Goal: Transaction & Acquisition: Purchase product/service

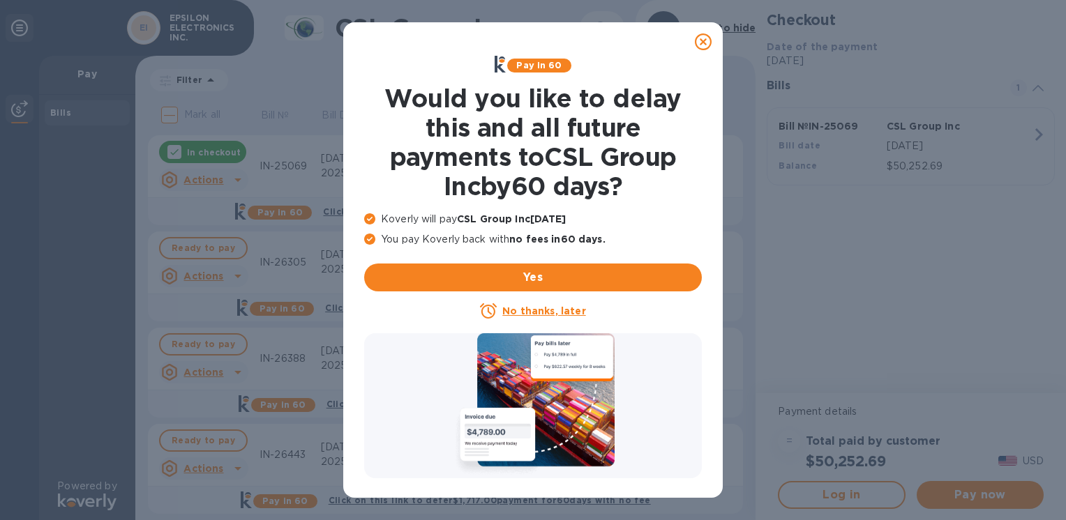
click at [697, 43] on icon at bounding box center [703, 41] width 17 height 17
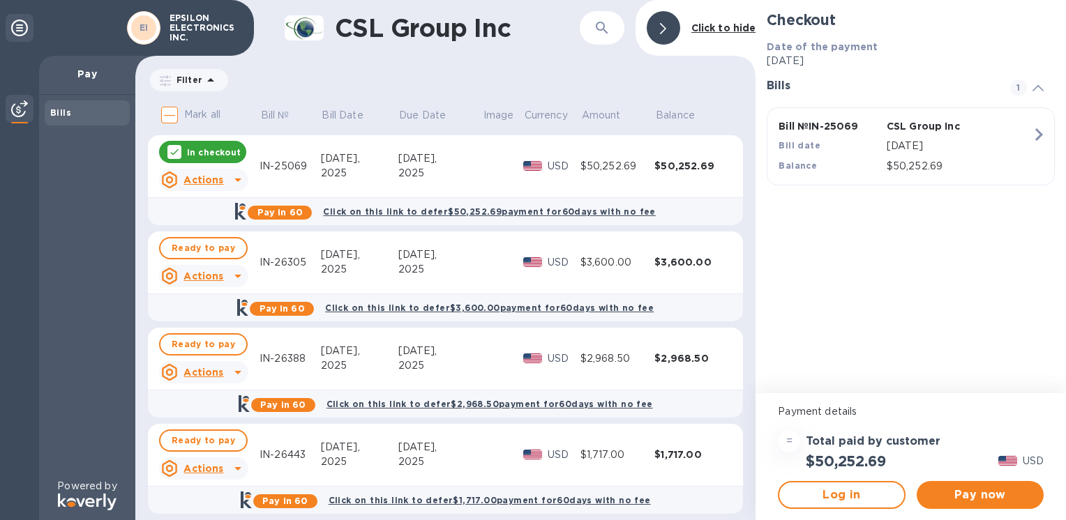
click at [177, 146] on icon at bounding box center [174, 151] width 11 height 11
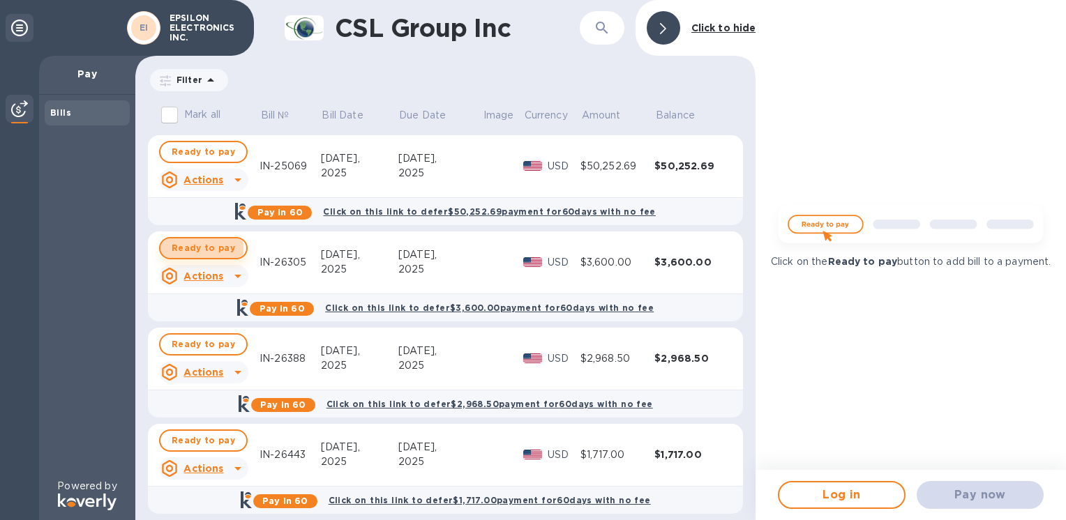
click at [179, 249] on span "Ready to pay" at bounding box center [203, 248] width 63 height 17
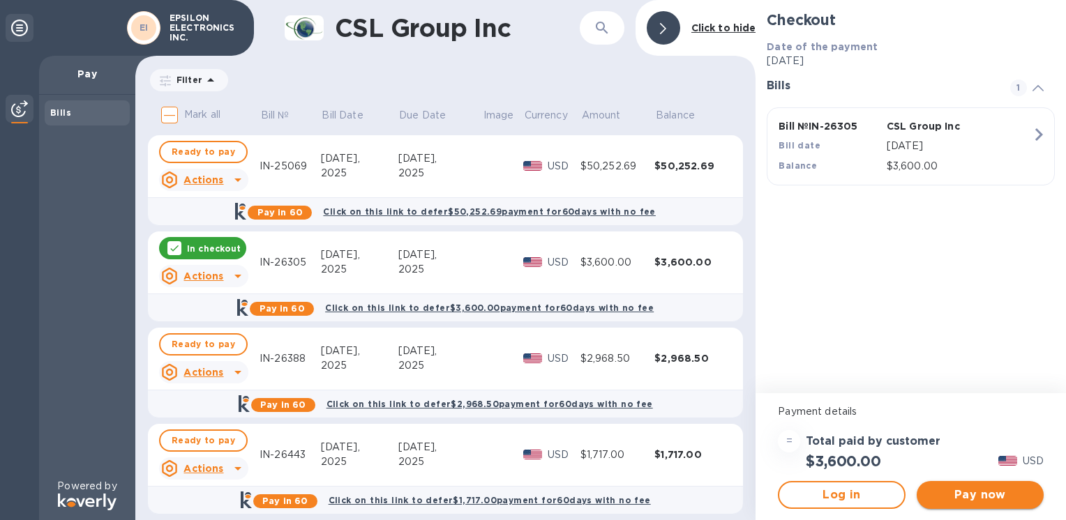
click at [969, 496] on span "Pay now" at bounding box center [980, 495] width 105 height 17
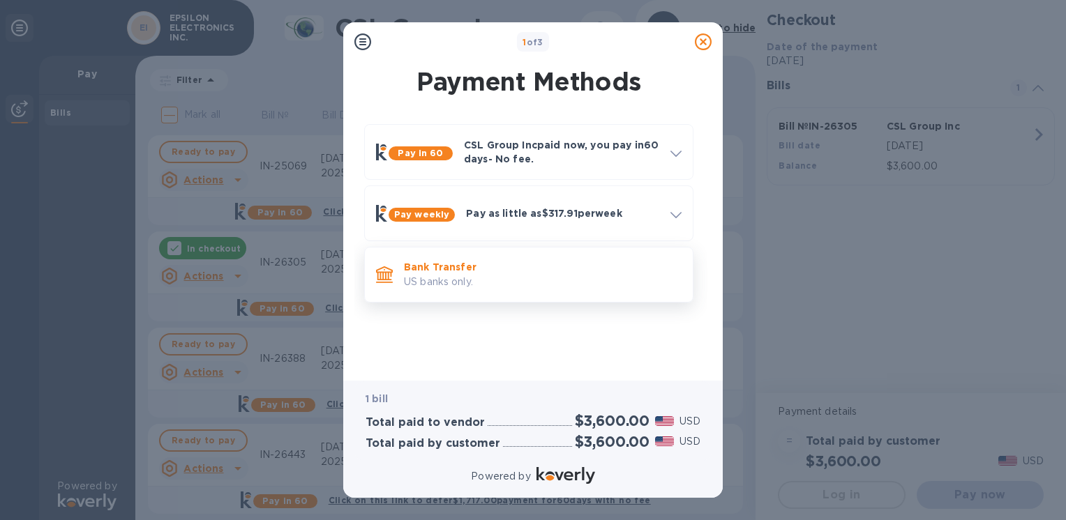
click at [458, 266] on p "Bank Transfer" at bounding box center [543, 267] width 278 height 14
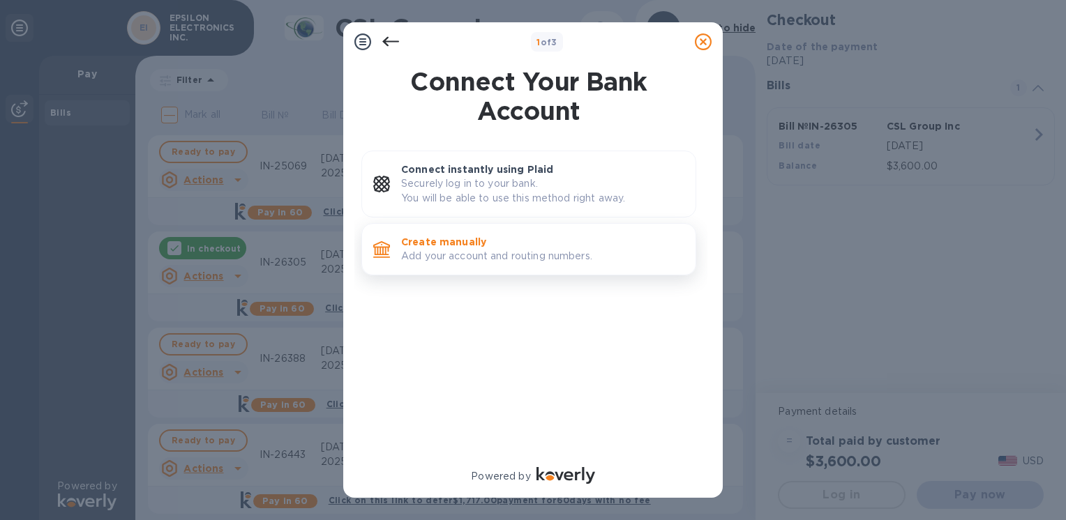
click at [458, 235] on p "Create manually" at bounding box center [542, 242] width 283 height 14
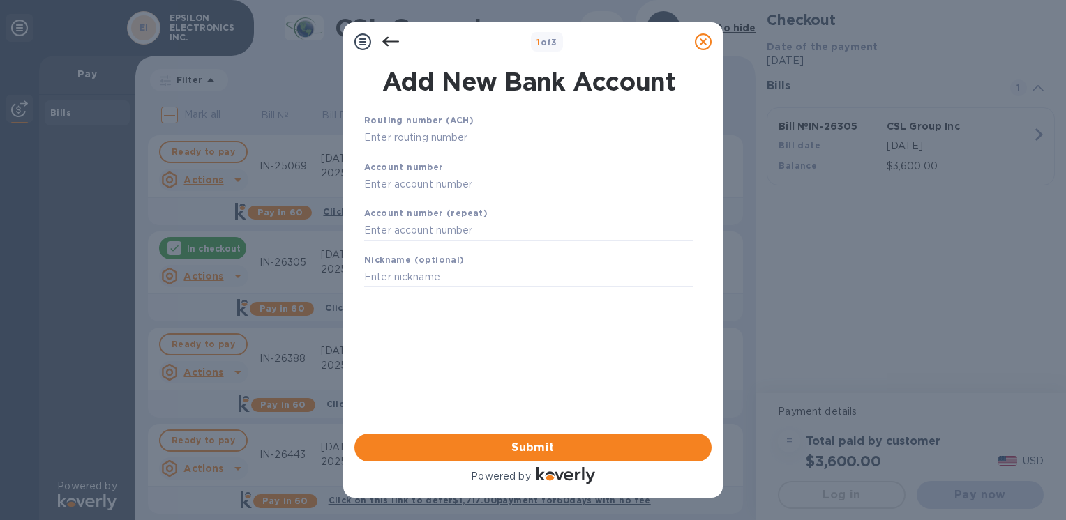
click at [444, 140] on input "text" at bounding box center [528, 138] width 329 height 21
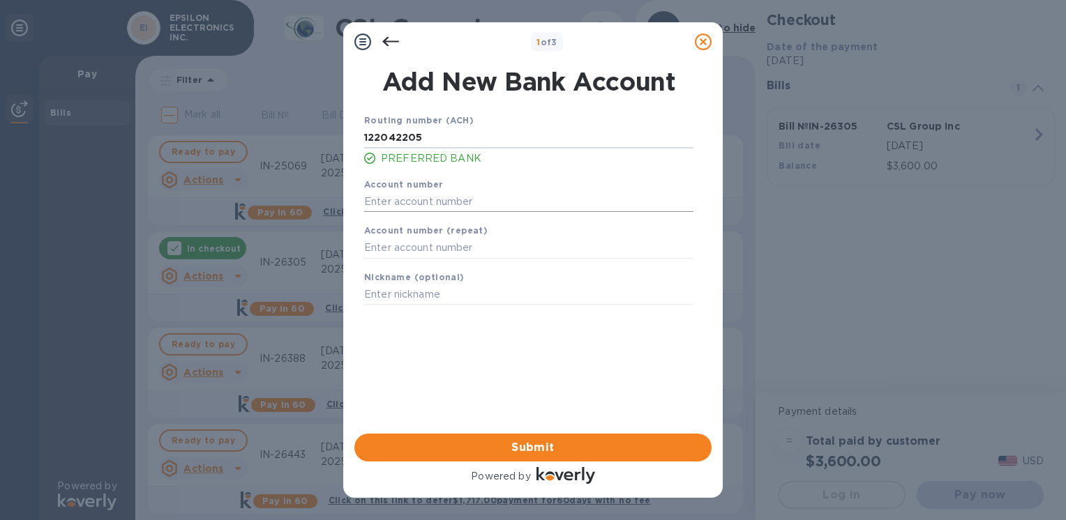
type input "122042205"
click at [413, 198] on input "text" at bounding box center [528, 201] width 329 height 21
type input "004633725"
click at [409, 250] on input "text" at bounding box center [528, 248] width 329 height 21
type input "004633725"
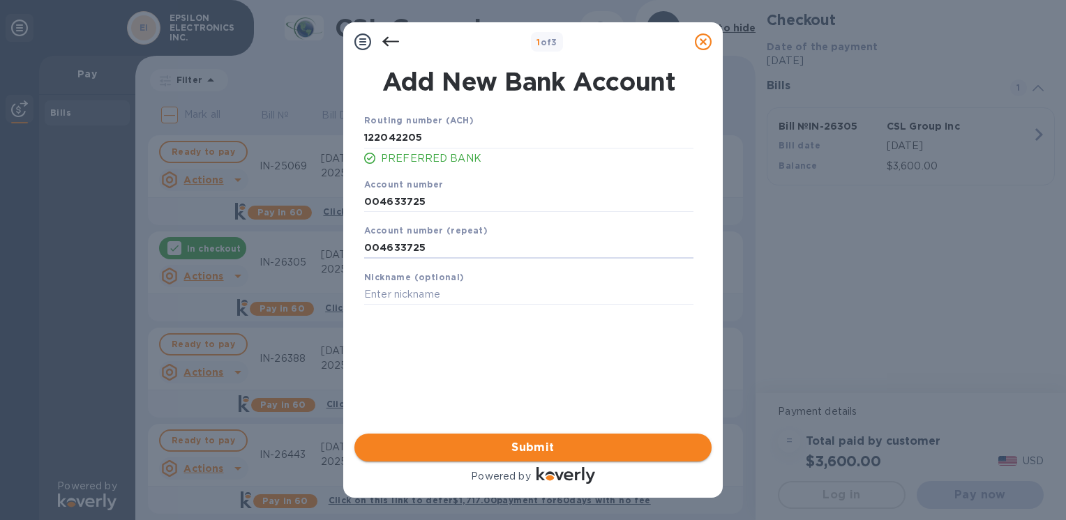
click at [493, 435] on button "Submit" at bounding box center [532, 448] width 357 height 28
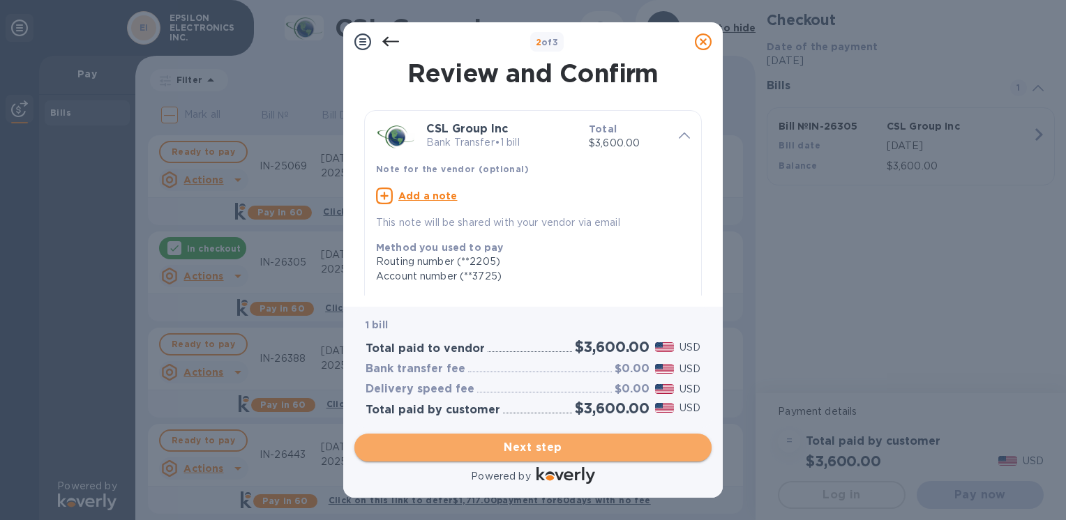
click at [532, 447] on span "Next step" at bounding box center [533, 447] width 335 height 17
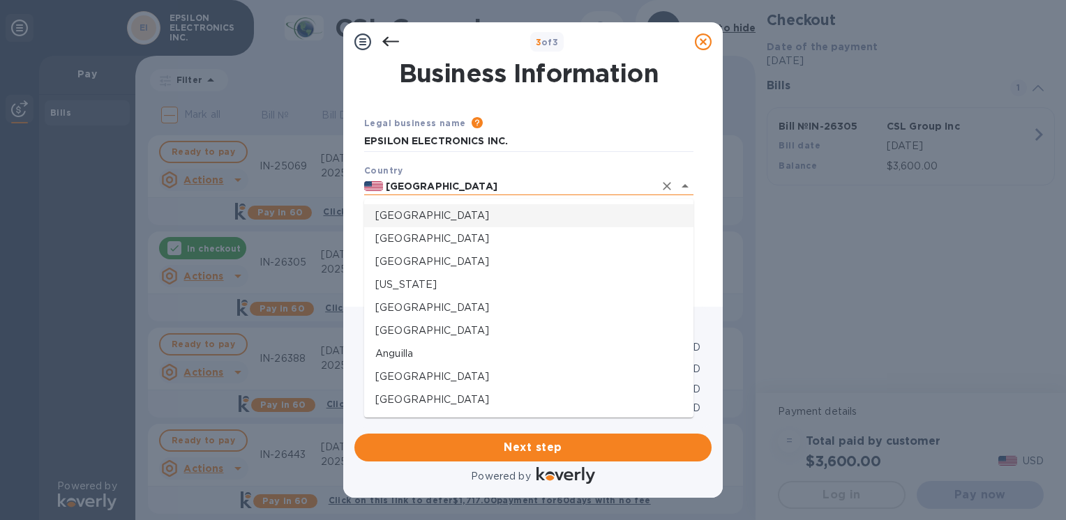
click at [515, 181] on input "[GEOGRAPHIC_DATA]" at bounding box center [518, 186] width 271 height 17
click at [562, 173] on div "Country [GEOGRAPHIC_DATA]" at bounding box center [529, 180] width 340 height 44
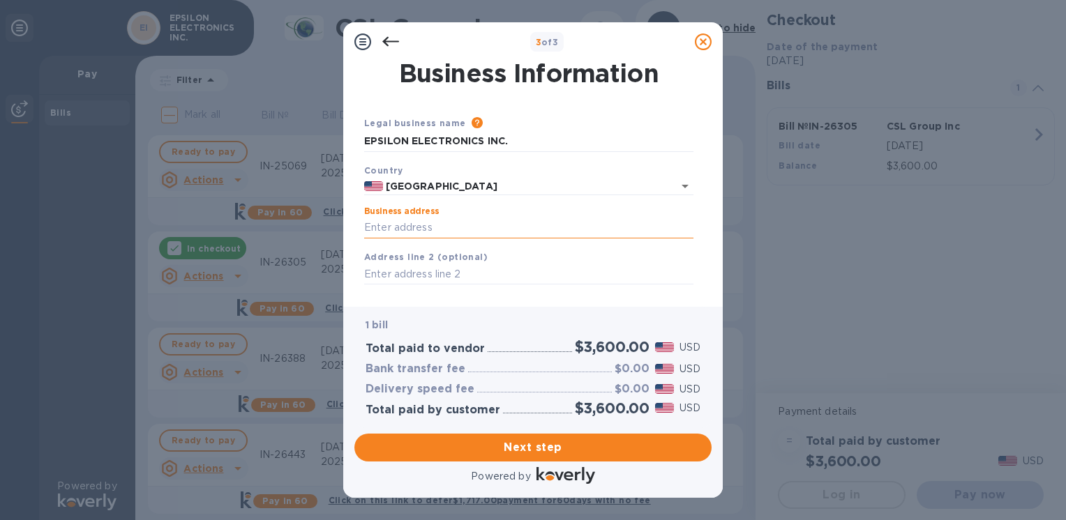
click at [471, 226] on input "Business address" at bounding box center [528, 228] width 329 height 21
type input "[STREET_ADDRESS]"
click at [439, 280] on input "text" at bounding box center [528, 274] width 329 height 21
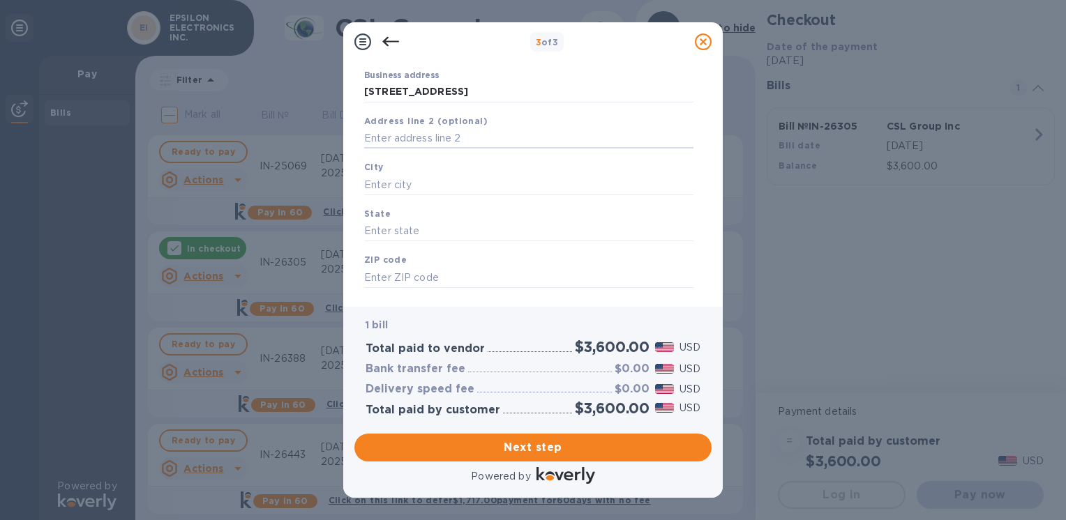
scroll to position [140, 0]
click at [413, 179] on input "text" at bounding box center [528, 181] width 329 height 21
type input "Montebello"
click at [385, 223] on input "text" at bounding box center [528, 228] width 329 height 21
drag, startPoint x: 373, startPoint y: 222, endPoint x: 340, endPoint y: 222, distance: 32.8
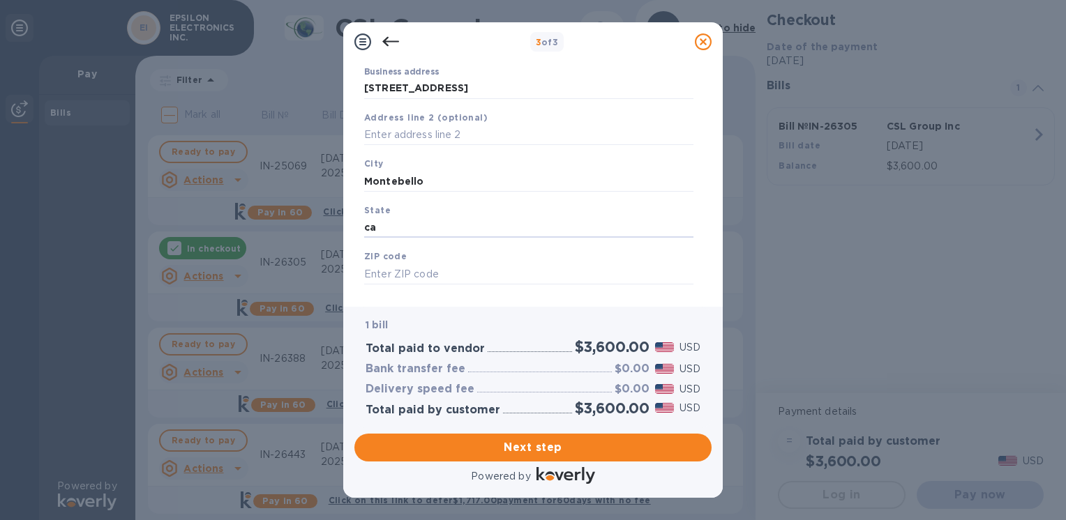
click at [340, 222] on div "3 of 3 Business Information Legal business name Please provide the legal name t…" at bounding box center [533, 260] width 1066 height 520
drag, startPoint x: 384, startPoint y: 230, endPoint x: 354, endPoint y: 225, distance: 30.4
click at [355, 226] on div "Business Information Legal business name Please provide the legal name that app…" at bounding box center [532, 178] width 357 height 234
type input "CA"
click at [392, 280] on input "text" at bounding box center [528, 274] width 329 height 21
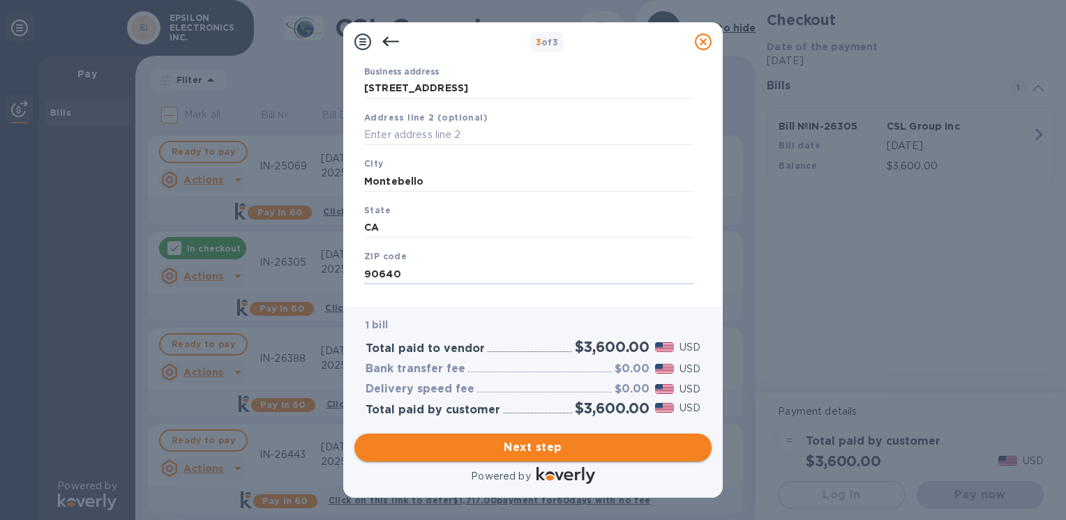
type input "90640"
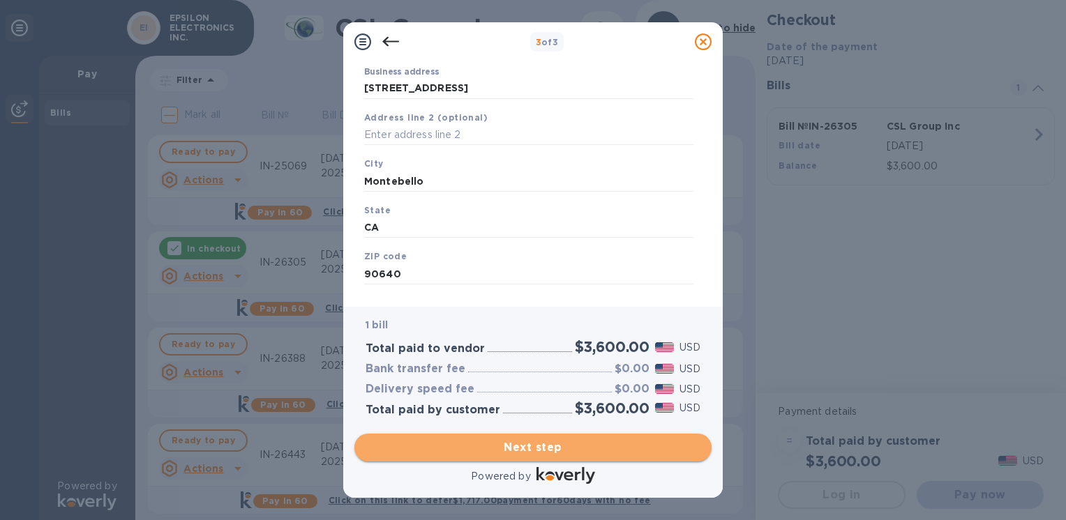
click at [493, 444] on span "Next step" at bounding box center [533, 447] width 335 height 17
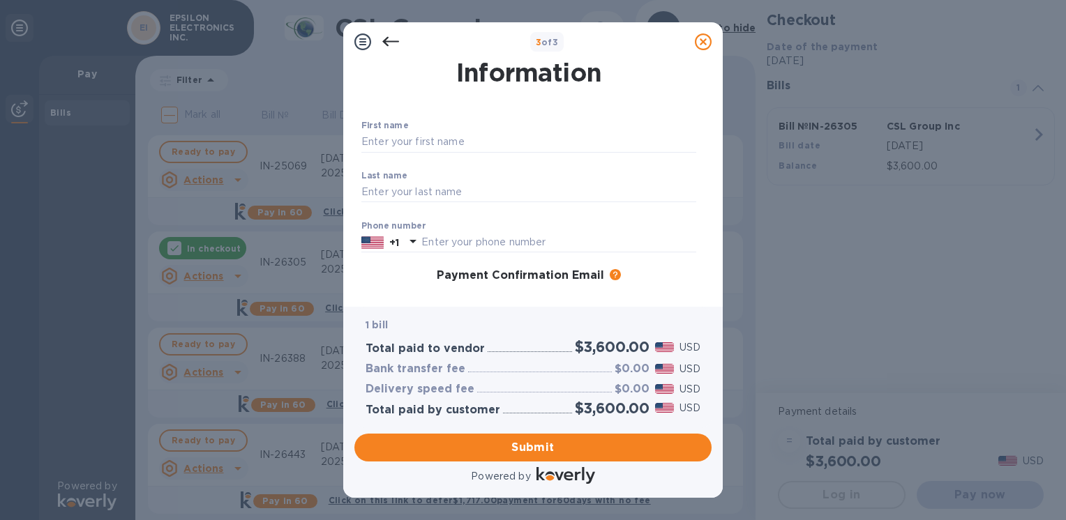
scroll to position [0, 0]
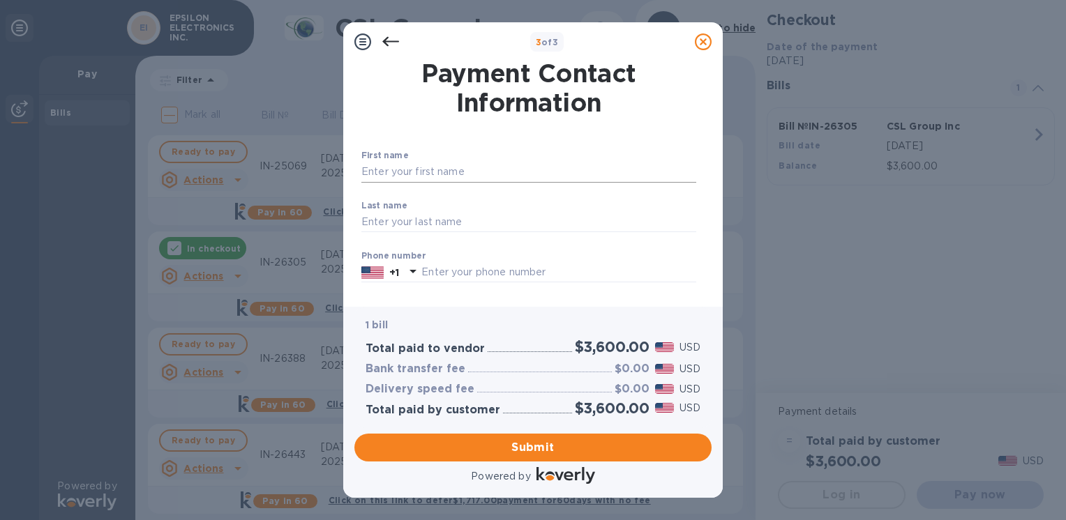
click at [412, 172] on input "text" at bounding box center [528, 172] width 335 height 21
drag, startPoint x: 400, startPoint y: 169, endPoint x: 368, endPoint y: 160, distance: 33.8
click at [368, 160] on div "First name [PERSON_NAME] ​" at bounding box center [528, 176] width 335 height 50
type input "s"
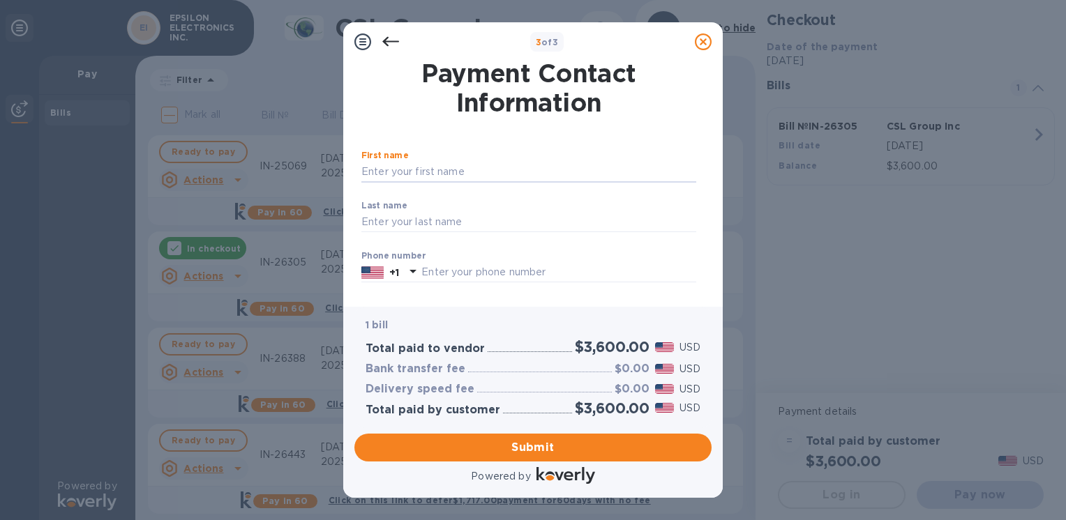
type input "s"
type input "[PERSON_NAME]"
click at [374, 215] on input "text" at bounding box center [528, 222] width 335 height 21
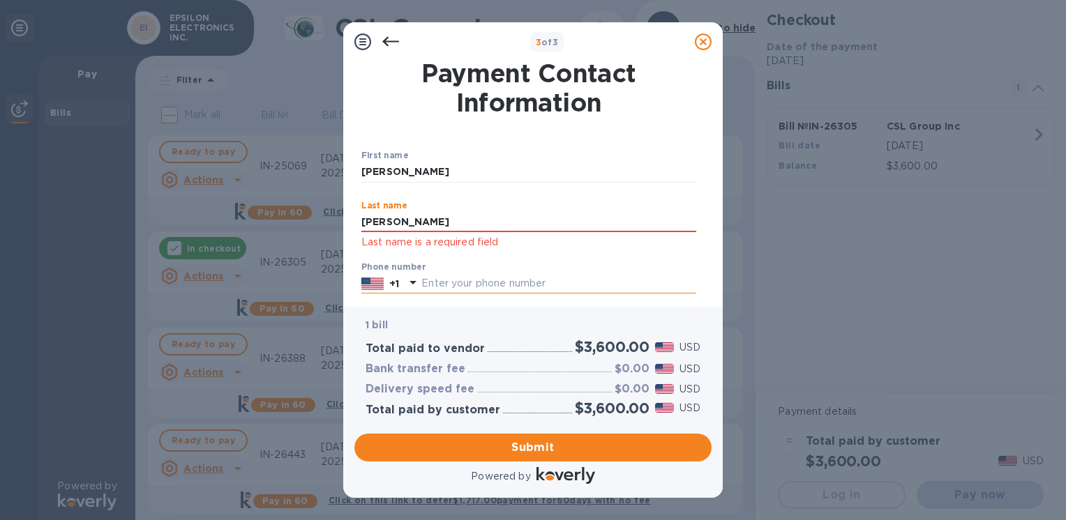
type input "[PERSON_NAME]"
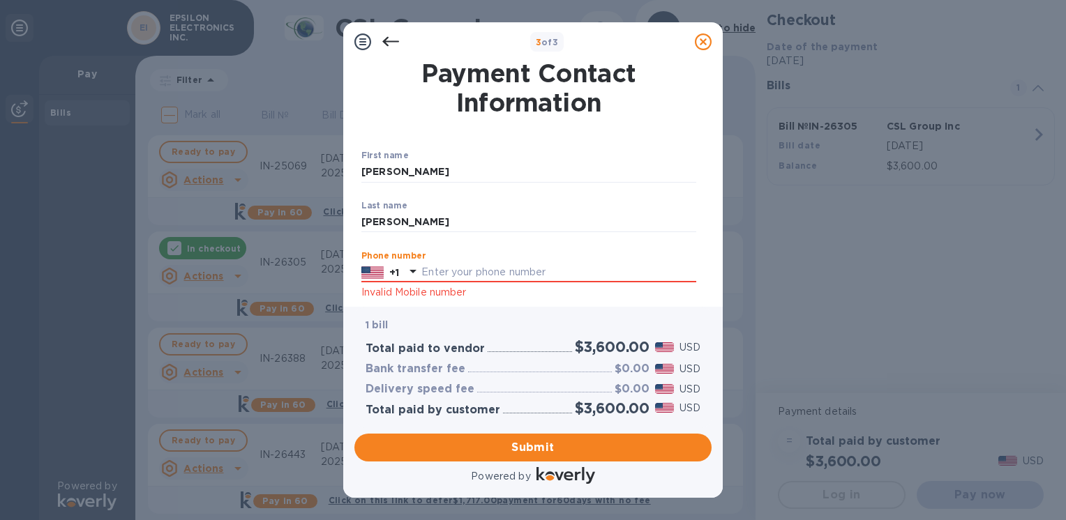
click at [646, 283] on div "Phone number +1 Invalid Mobile number" at bounding box center [528, 276] width 335 height 50
type input "3237223333"
click at [413, 329] on p "1 bill" at bounding box center [533, 325] width 335 height 15
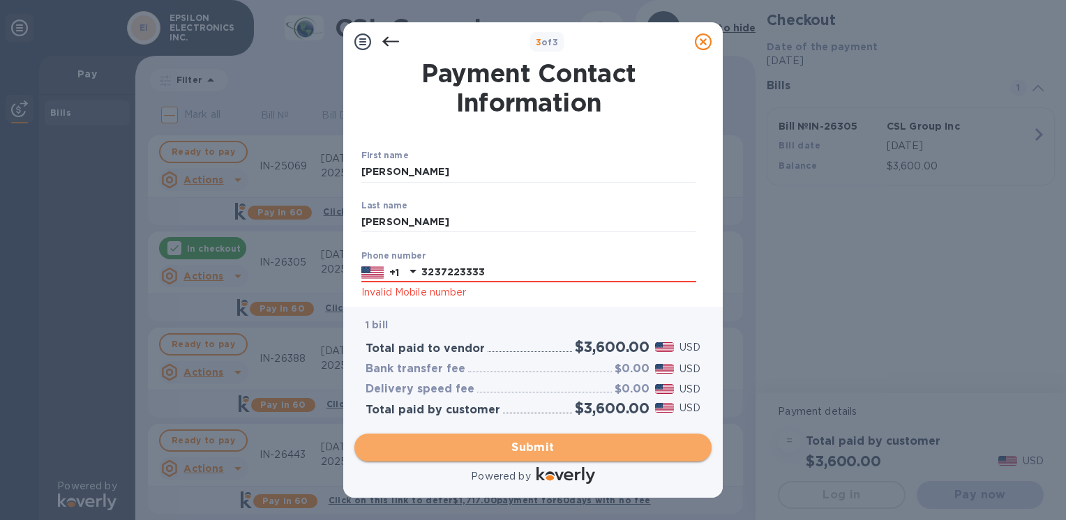
click at [469, 443] on span "Submit" at bounding box center [533, 447] width 335 height 17
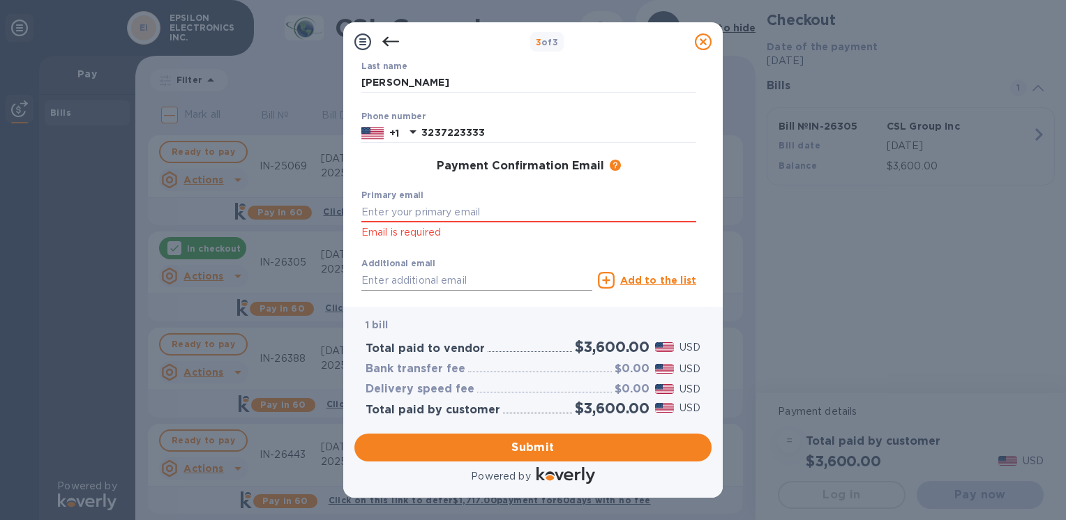
scroll to position [209, 0]
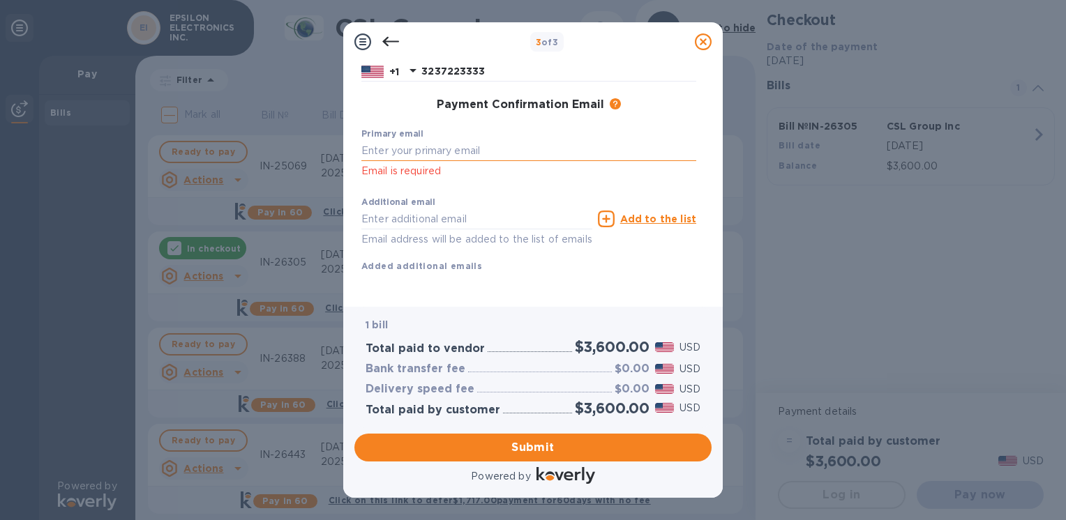
click at [454, 140] on input "text" at bounding box center [528, 150] width 335 height 21
type input "[PERSON_NAME][EMAIL_ADDRESS][DOMAIN_NAME]"
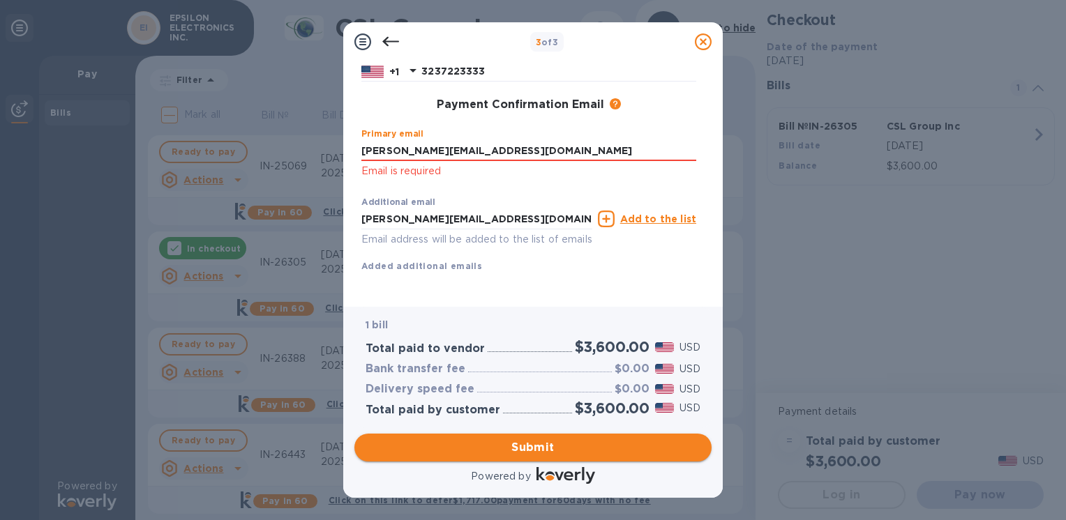
click at [463, 454] on span "Submit" at bounding box center [533, 447] width 335 height 17
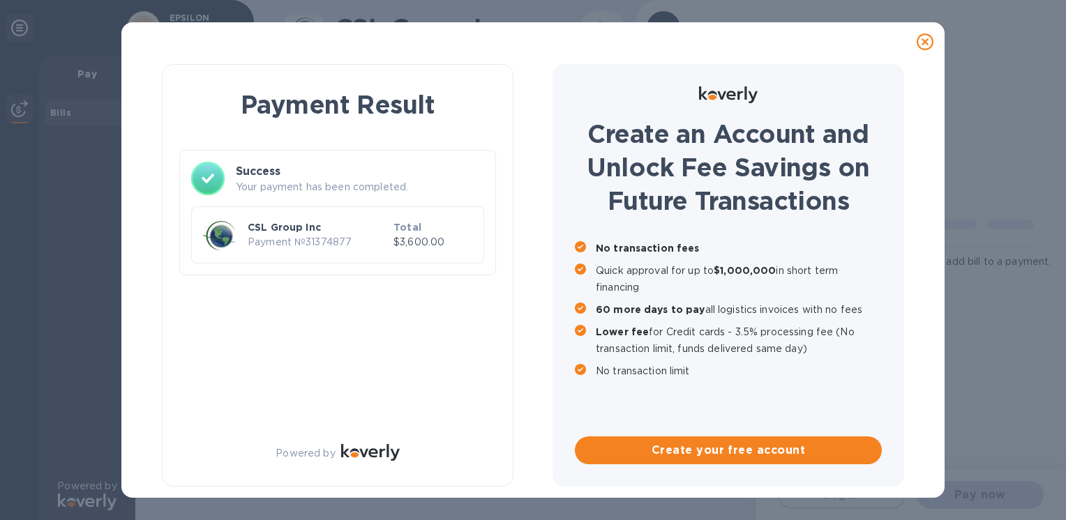
scroll to position [0, 0]
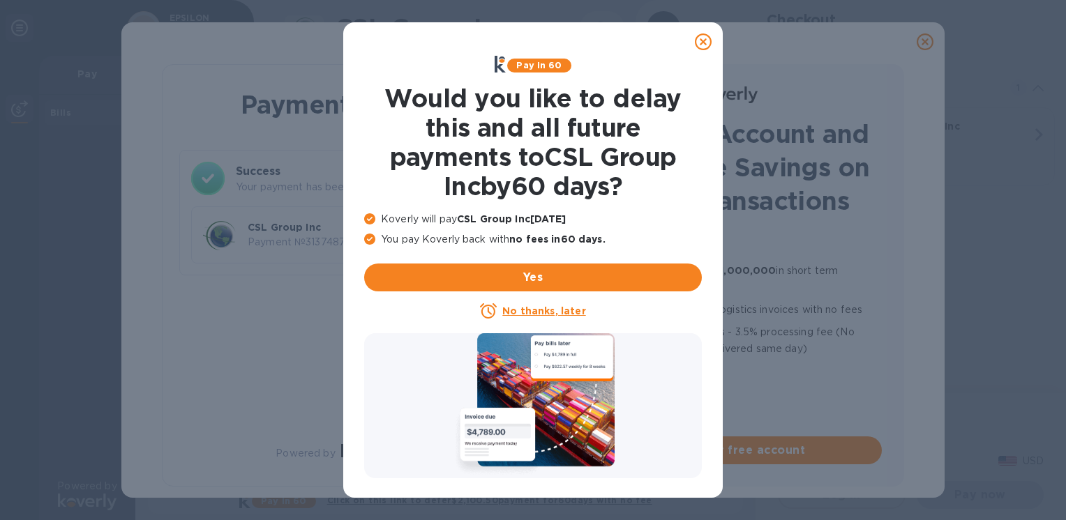
click at [706, 43] on icon at bounding box center [703, 41] width 17 height 17
